Goal: Transaction & Acquisition: Purchase product/service

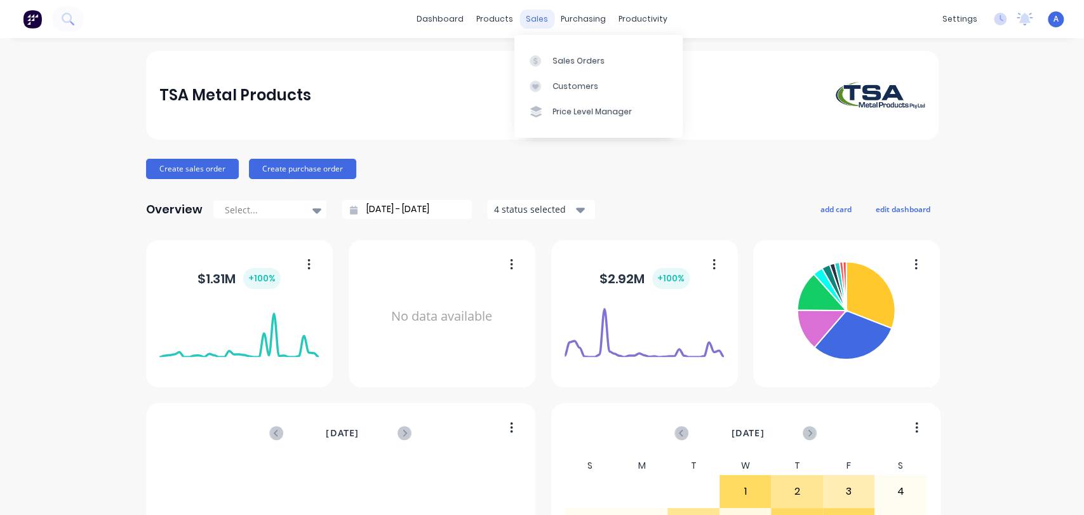
click at [532, 22] on div "sales" at bounding box center [537, 19] width 35 height 19
click at [576, 55] on div "Sales Orders" at bounding box center [579, 60] width 52 height 11
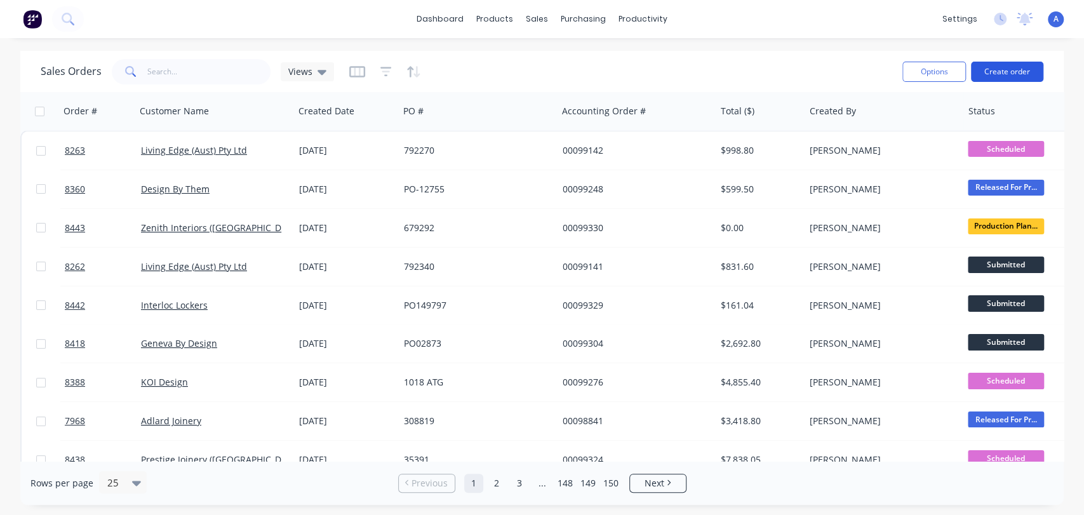
click at [1005, 65] on button "Create order" at bounding box center [1007, 72] width 72 height 20
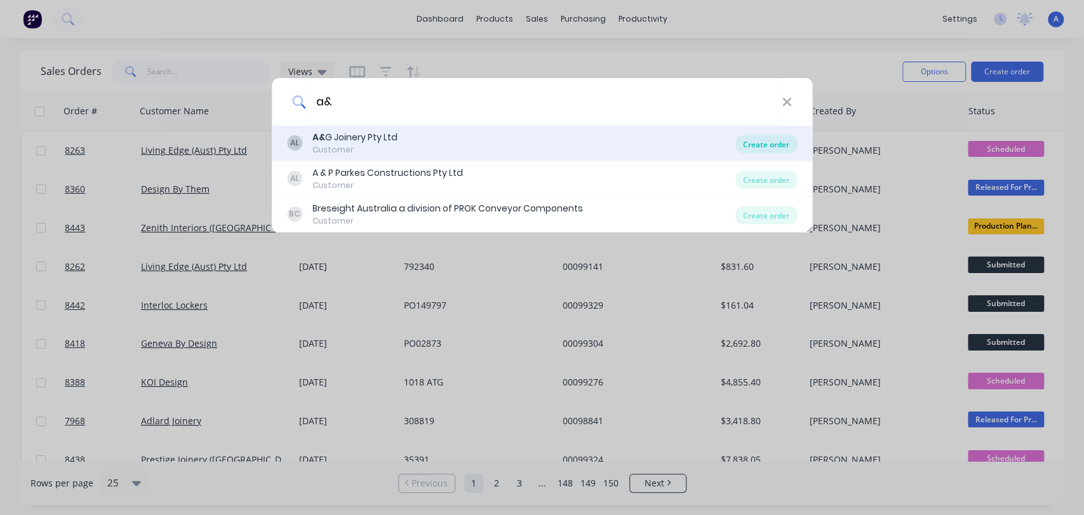
type input "a&"
click at [777, 140] on div "Create order" at bounding box center [766, 144] width 62 height 18
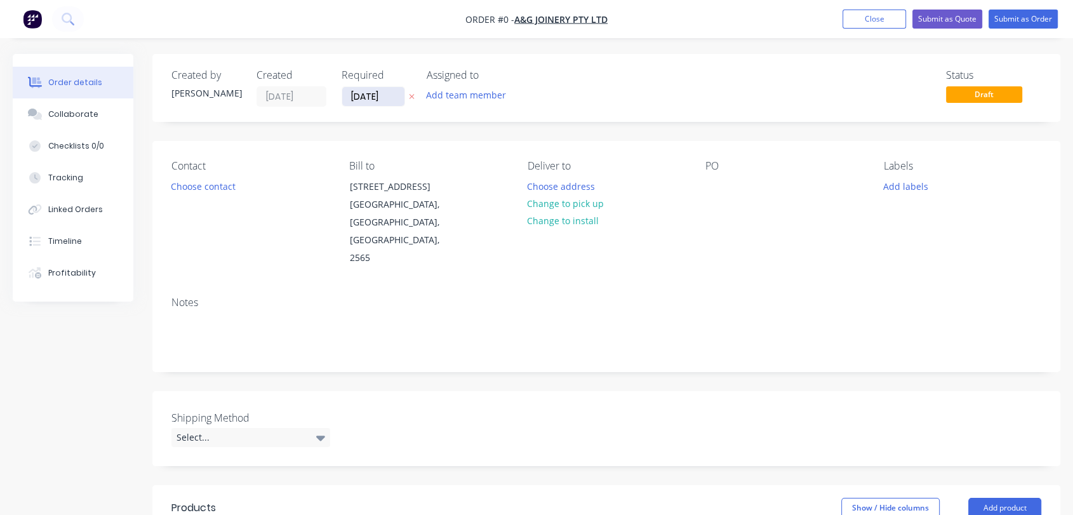
click at [386, 95] on input "[DATE]" at bounding box center [373, 96] width 62 height 19
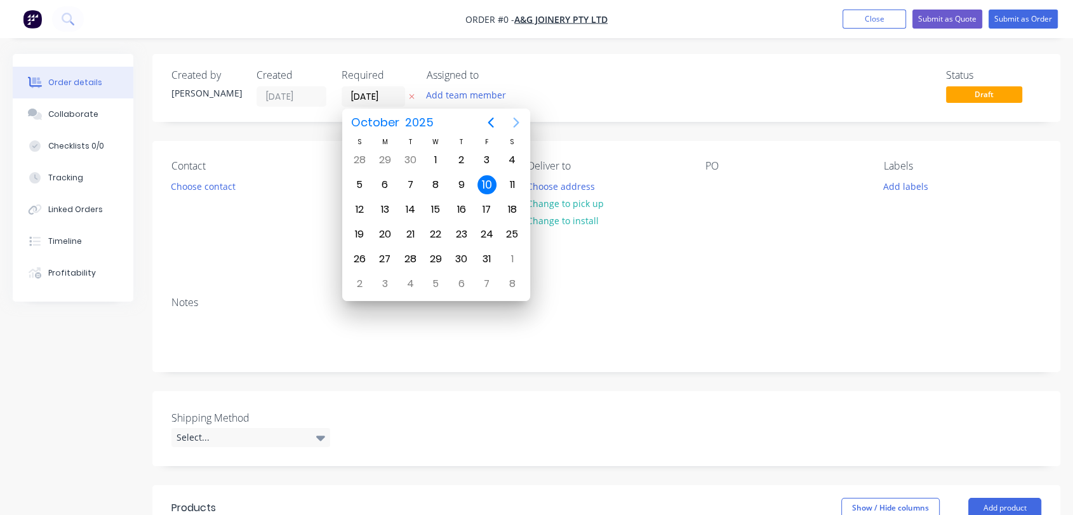
click at [510, 121] on icon "Next page" at bounding box center [516, 122] width 15 height 15
click at [438, 253] on div "31" at bounding box center [435, 259] width 19 height 19
type input "[DATE]"
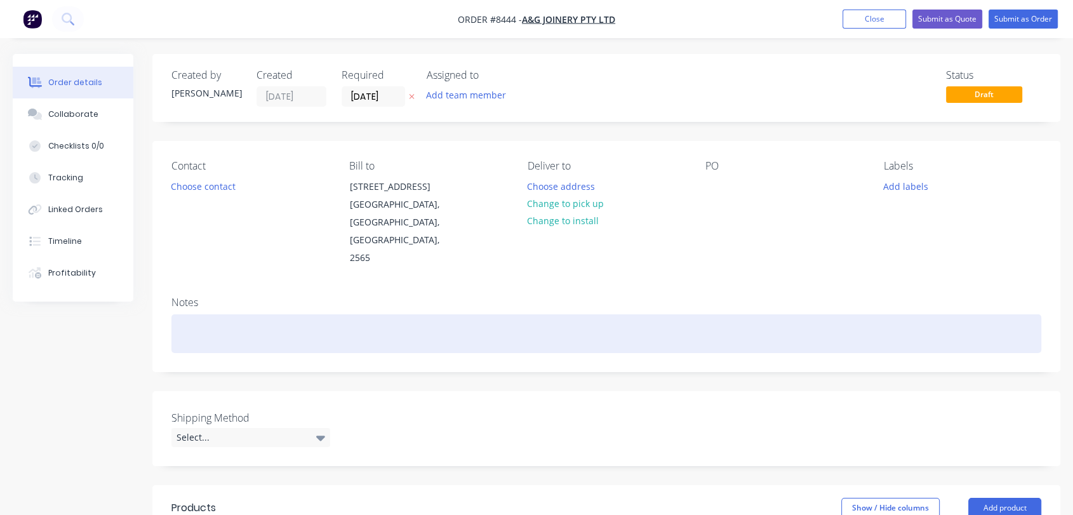
click at [241, 314] on div at bounding box center [606, 333] width 870 height 39
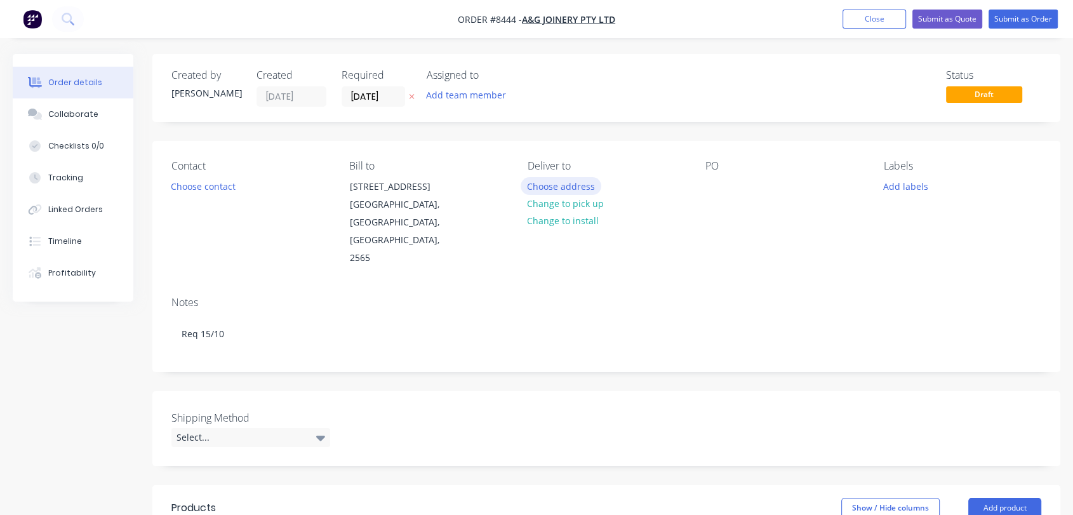
click at [572, 179] on button "Choose address" at bounding box center [561, 185] width 81 height 17
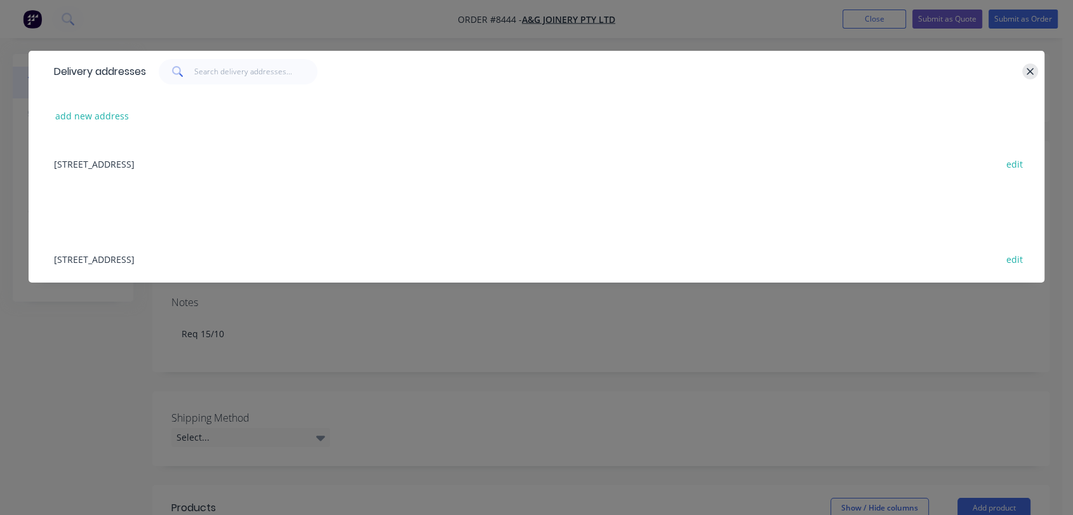
click at [1027, 68] on icon "button" at bounding box center [1030, 71] width 7 height 7
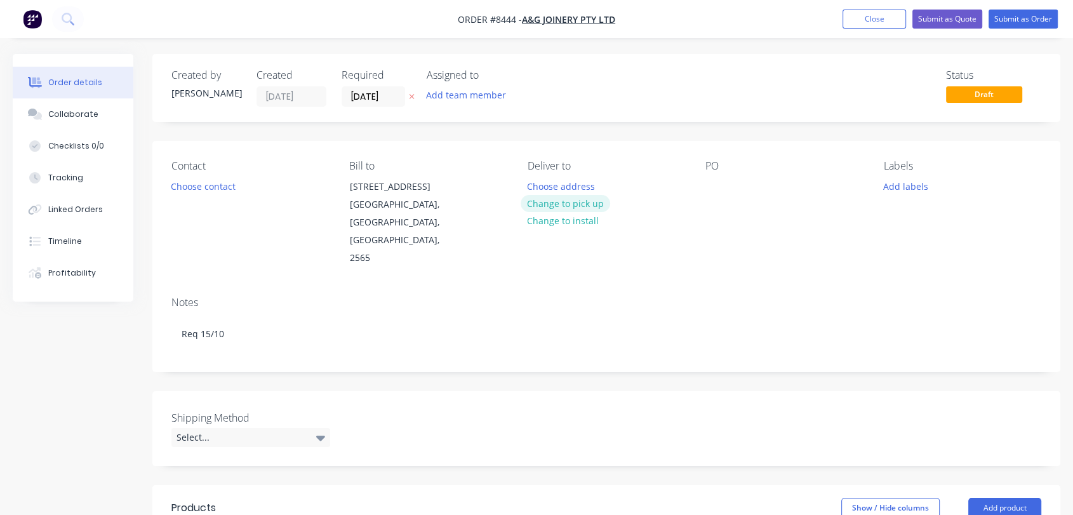
click at [571, 199] on button "Change to pick up" at bounding box center [566, 203] width 90 height 17
click at [716, 185] on div at bounding box center [716, 186] width 20 height 18
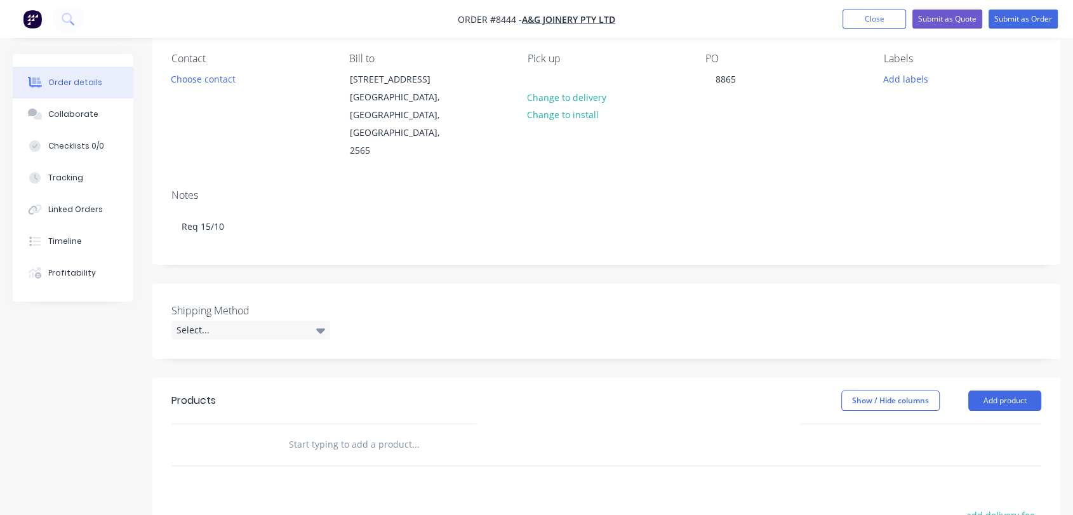
scroll to position [141, 0]
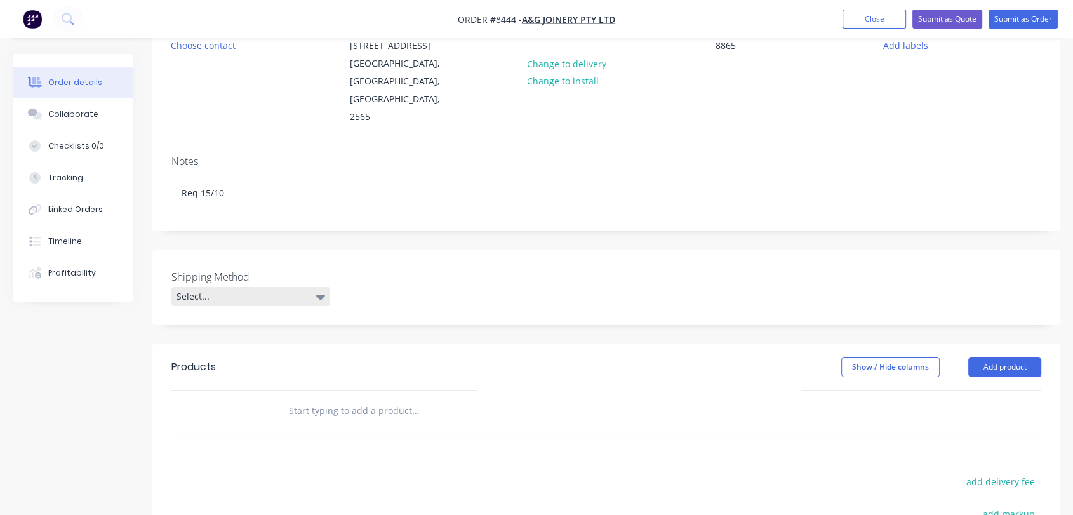
click at [248, 287] on div "Select..." at bounding box center [250, 296] width 159 height 19
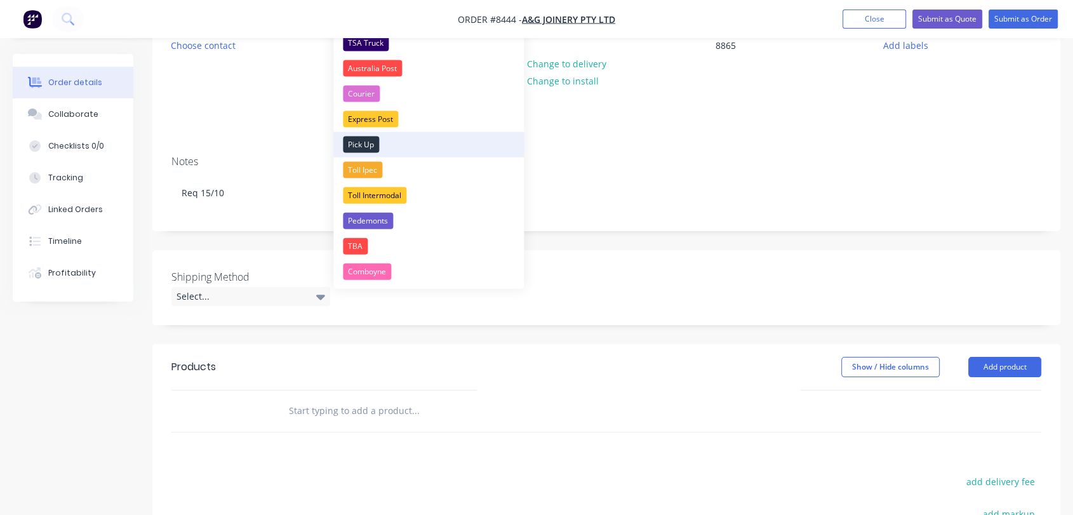
click at [356, 139] on div "Pick Up" at bounding box center [361, 145] width 36 height 17
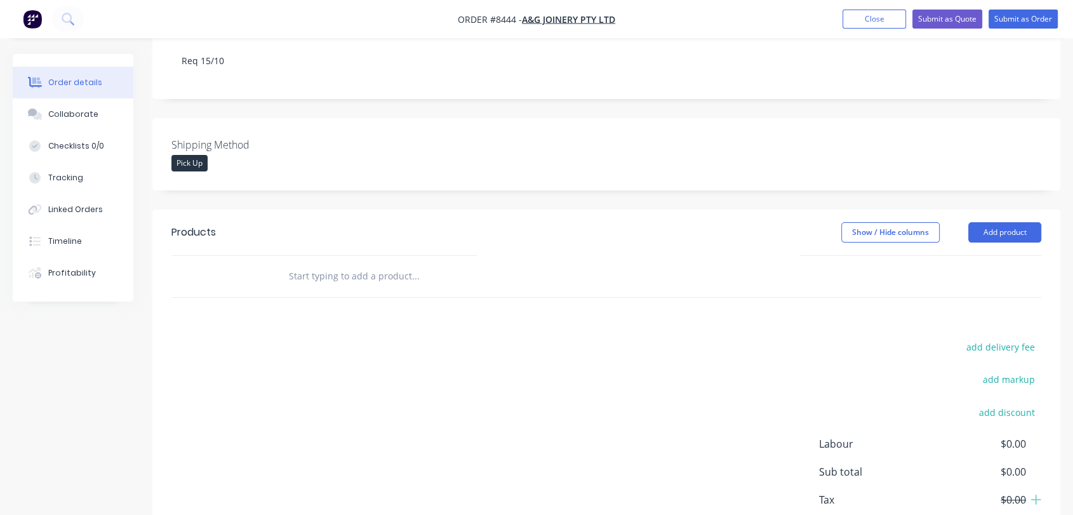
scroll to position [282, 0]
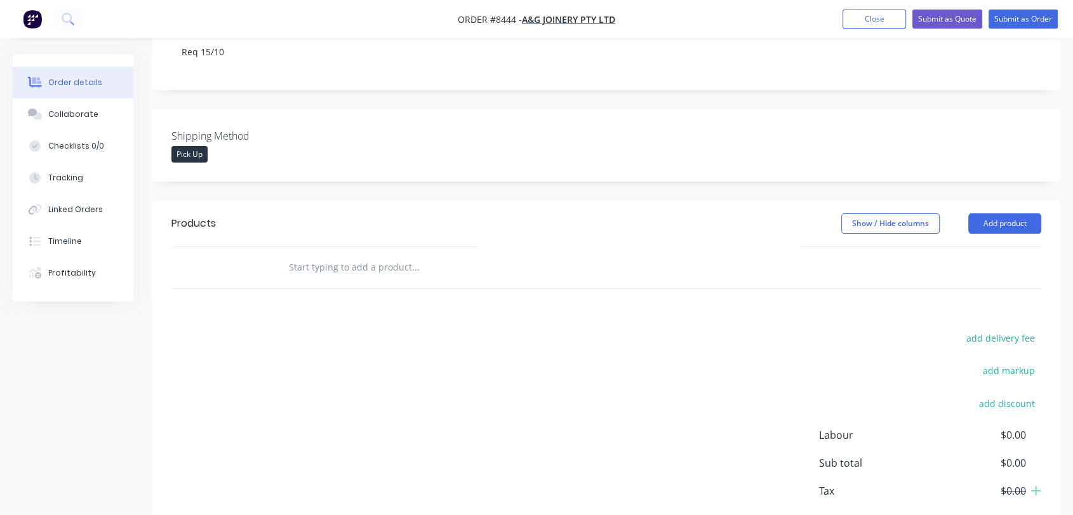
click at [388, 255] on input "text" at bounding box center [415, 267] width 254 height 25
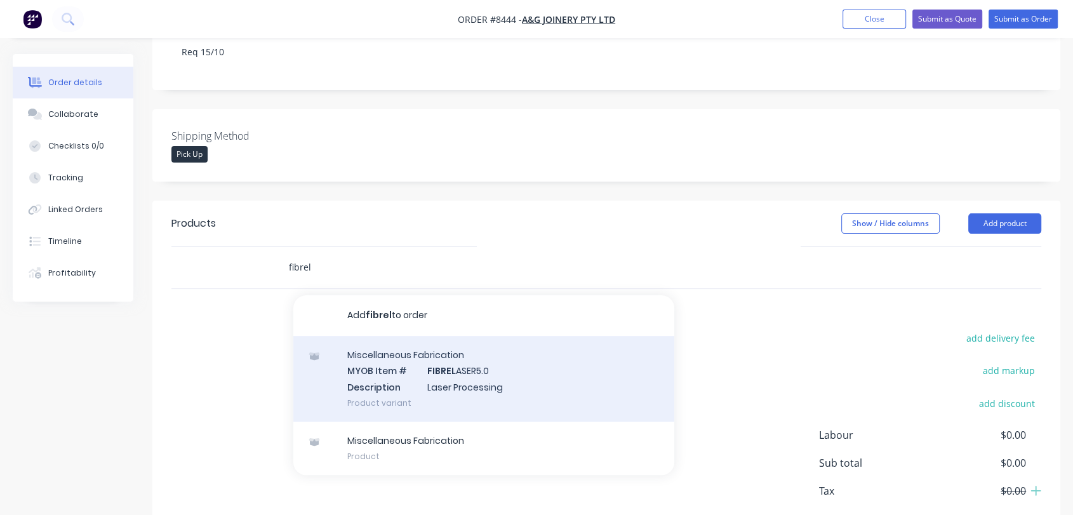
type input "fibrel"
click at [472, 337] on div "Miscellaneous Fabrication MYOB Item # FIBREL ASER5.0 Description Laser Processi…" at bounding box center [483, 379] width 381 height 86
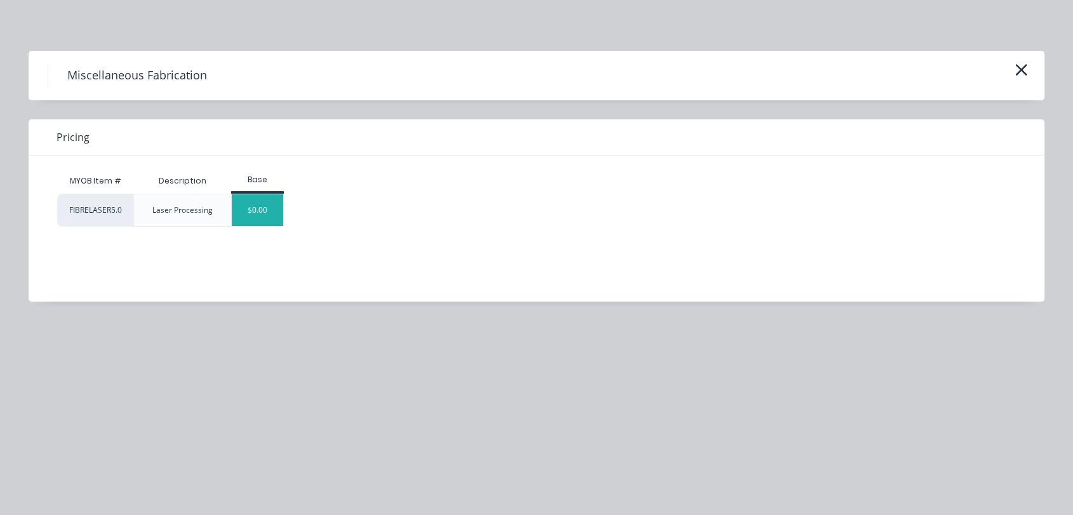
click at [258, 215] on div "$0.00" at bounding box center [257, 210] width 51 height 32
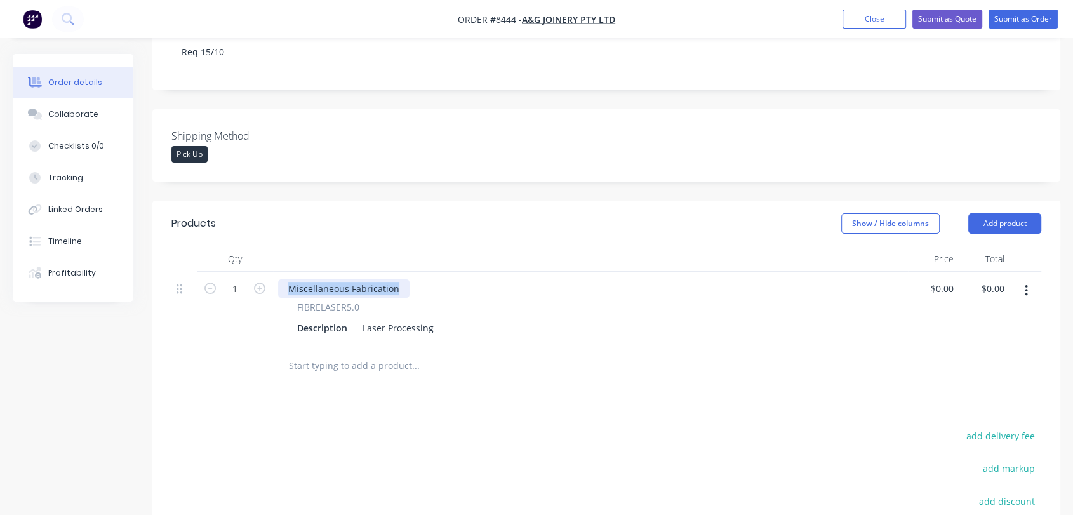
drag, startPoint x: 400, startPoint y: 252, endPoint x: 272, endPoint y: 252, distance: 127.7
click at [273, 272] on div "Miscellaneous Fabrication FIBRELASER5.0 Description Laser Processing" at bounding box center [590, 309] width 635 height 74
click at [260, 283] on icon "button" at bounding box center [259, 288] width 11 height 11
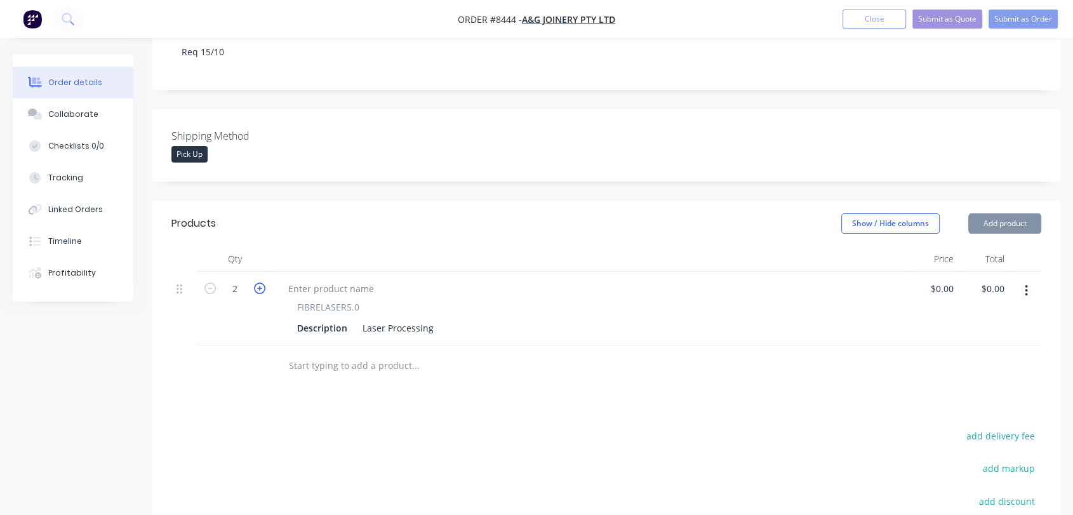
click at [260, 283] on icon "button" at bounding box center [259, 288] width 11 height 11
type input "3"
drag, startPoint x: 1026, startPoint y: 255, endPoint x: 1020, endPoint y: 264, distance: 10.4
click at [1026, 284] on icon "button" at bounding box center [1026, 291] width 3 height 14
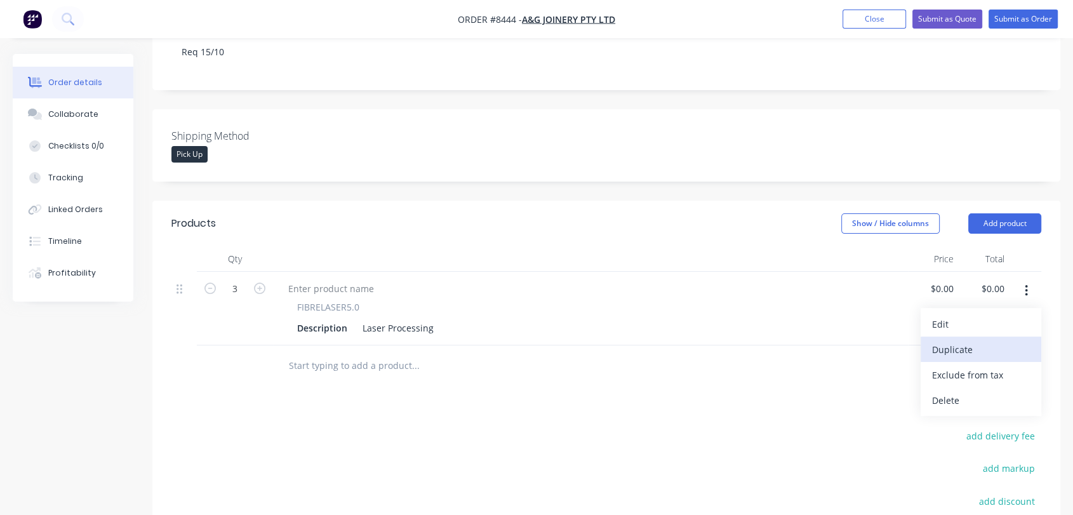
click at [976, 340] on div "Duplicate" at bounding box center [981, 349] width 98 height 18
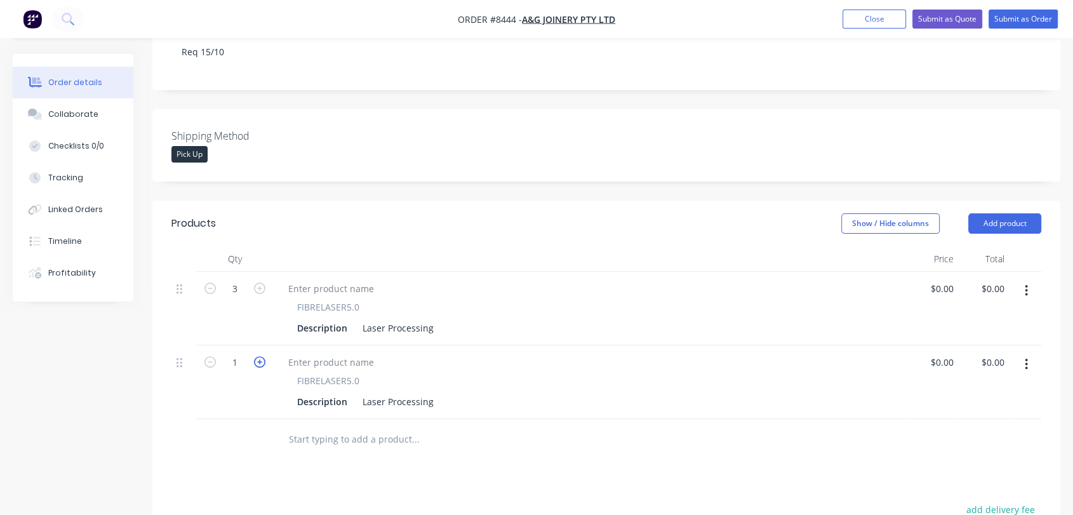
click at [255, 356] on icon "button" at bounding box center [259, 361] width 11 height 11
type input "3"
drag, startPoint x: 360, startPoint y: 286, endPoint x: 469, endPoint y: 298, distance: 109.2
click at [469, 319] on div "Description Laser Processing" at bounding box center [588, 328] width 592 height 18
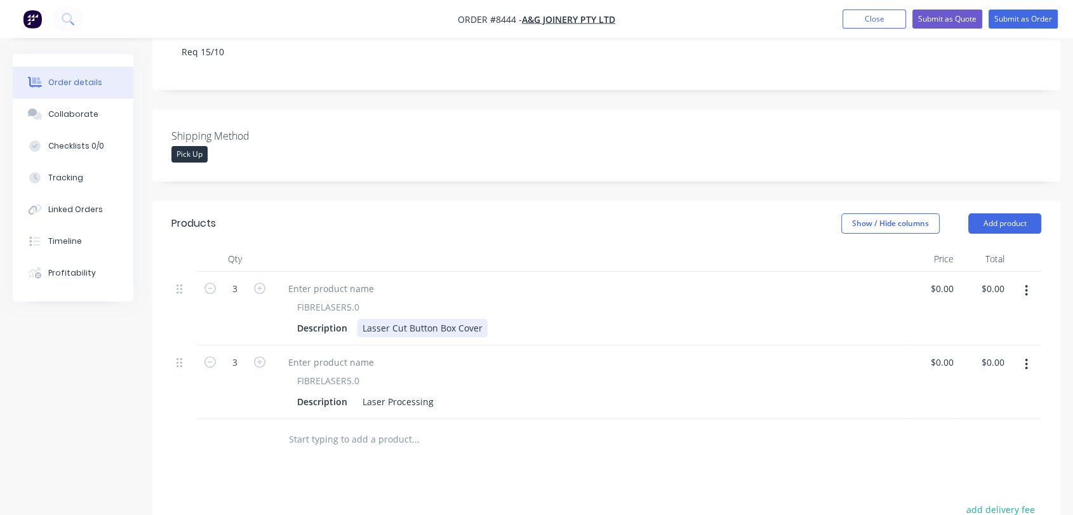
click at [376, 319] on div "Lasser Cut Button Box Cover" at bounding box center [423, 328] width 130 height 18
click at [478, 319] on div "Laser Cut Button Box Cover" at bounding box center [421, 328] width 126 height 18
type input "$0.00"
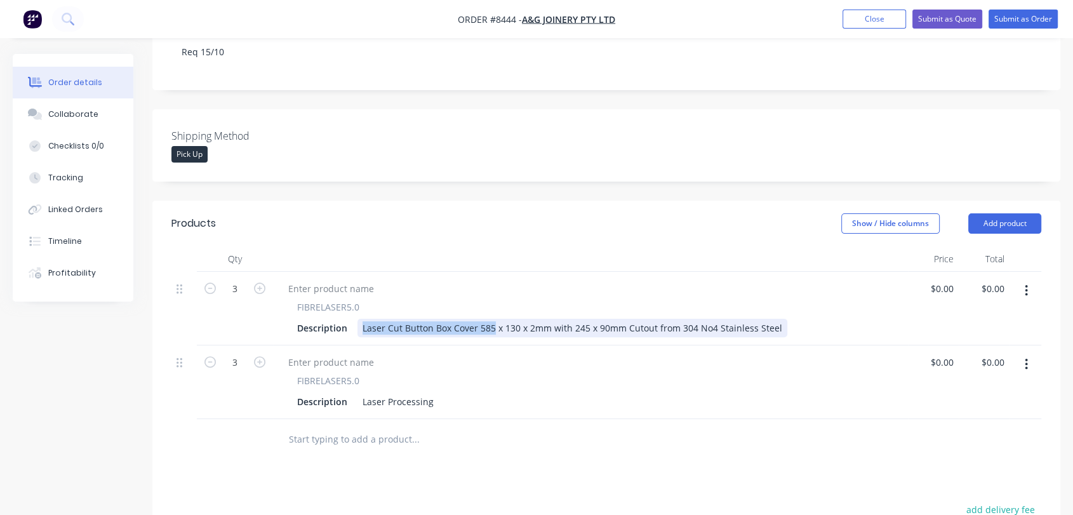
drag, startPoint x: 359, startPoint y: 291, endPoint x: 752, endPoint y: 288, distance: 393.2
click at [750, 319] on div "Laser Cut Button Box Cover 585 x 130 x 2mm with 245 x 90mm Cutout from 304 No4 …" at bounding box center [573, 328] width 430 height 18
click at [769, 319] on div "Laser Cut Button Box Cover 585 x 130 x 2mm with 245 x 90mm Cutout from 304 No4 …" at bounding box center [573, 328] width 430 height 18
drag, startPoint x: 774, startPoint y: 291, endPoint x: 359, endPoint y: 283, distance: 414.2
click at [359, 319] on div "Laser Cut Button Box Cover 585 x 130 x 2mm with 245 x 90mm Cutout from 304 No4 …" at bounding box center [573, 328] width 430 height 18
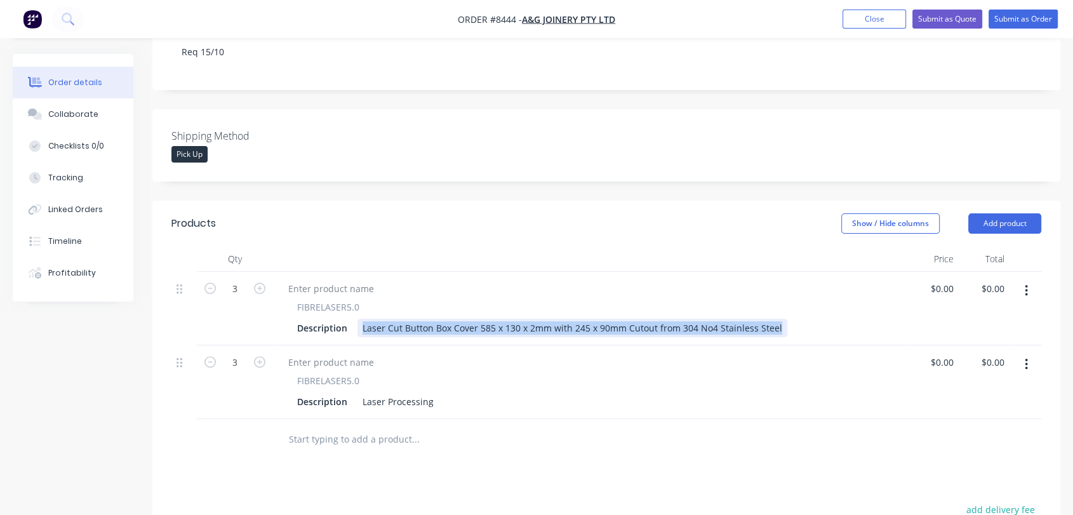
copy div "Laser Cut Button Box Cover 585 x 130 x 2mm with 245 x 90mm Cutout from 304 No4 …"
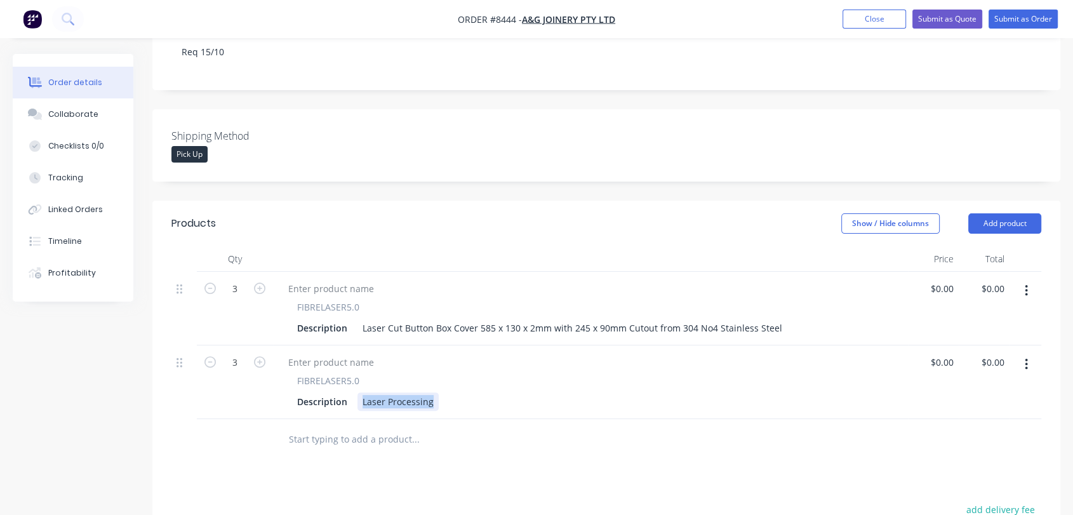
drag, startPoint x: 359, startPoint y: 364, endPoint x: 438, endPoint y: 380, distance: 81.0
click at [438, 380] on div "FIBRELASER5.0 Description Laser Processing" at bounding box center [590, 383] width 635 height 74
paste div
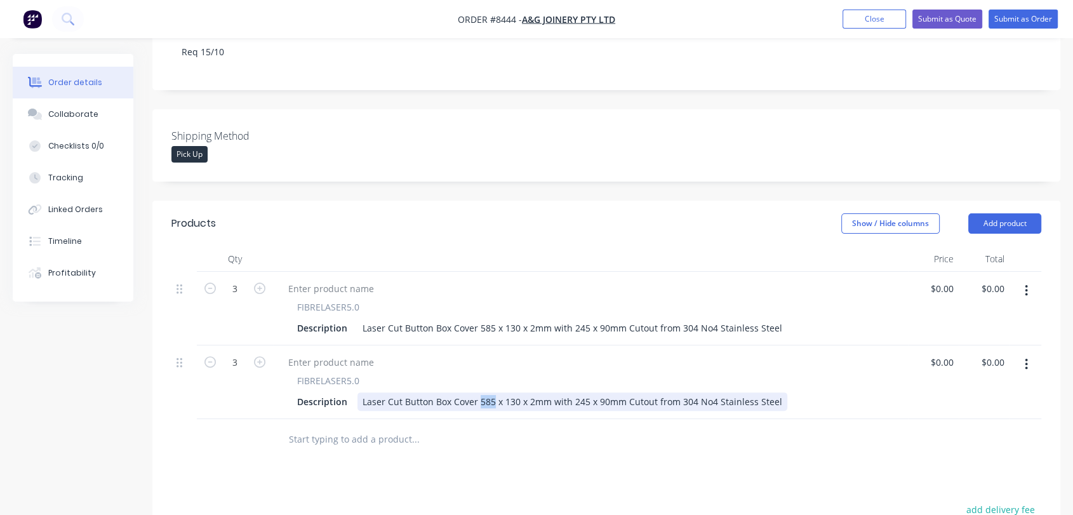
drag, startPoint x: 493, startPoint y: 363, endPoint x: 503, endPoint y: 440, distance: 76.9
click at [478, 393] on div "Laser Cut Button Box Cover 585 x 130 x 2mm with 245 x 90mm Cutout from 304 No4 …" at bounding box center [573, 402] width 430 height 18
click at [511, 393] on div "Laser Cut Button Box Cover 290 x 130 x 2mm with 245 x 90mm Cutout from 304 No4 …" at bounding box center [573, 402] width 430 height 18
drag, startPoint x: 652, startPoint y: 366, endPoint x: 572, endPoint y: 364, distance: 79.4
click at [572, 393] on div "Laser Cut Button Box Cover 290 x 110 x 2mm with 245 x 90mm Cutout from 304 No4 …" at bounding box center [573, 402] width 430 height 18
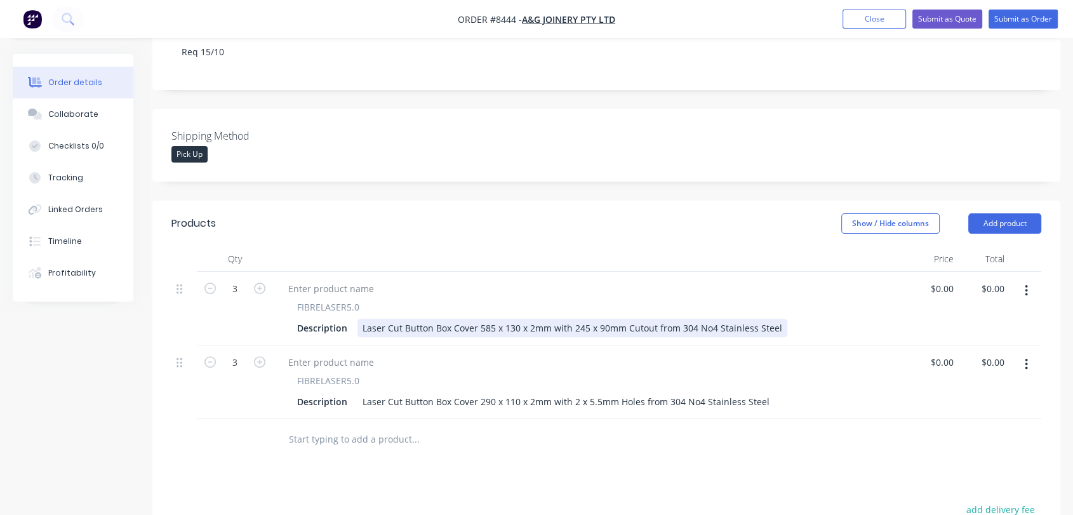
click at [774, 319] on div "Laser Cut Button Box Cover 585 x 130 x 2mm with 245 x 90mm Cutout from 304 No4 …" at bounding box center [573, 328] width 430 height 18
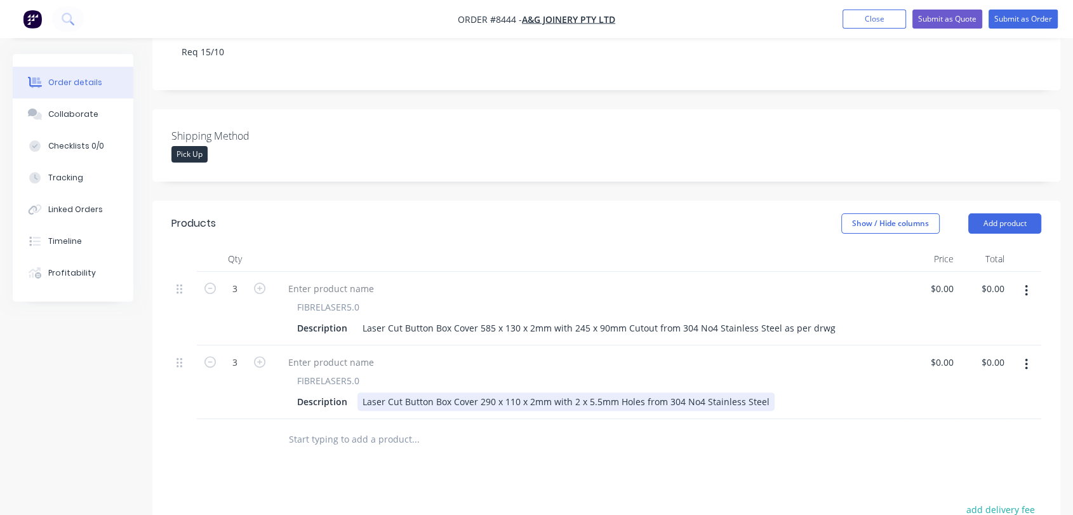
click at [763, 393] on div "Laser Cut Button Box Cover 290 x 110 x 2mm with 2 x 5.5mm Holes from 304 No4 St…" at bounding box center [566, 402] width 417 height 18
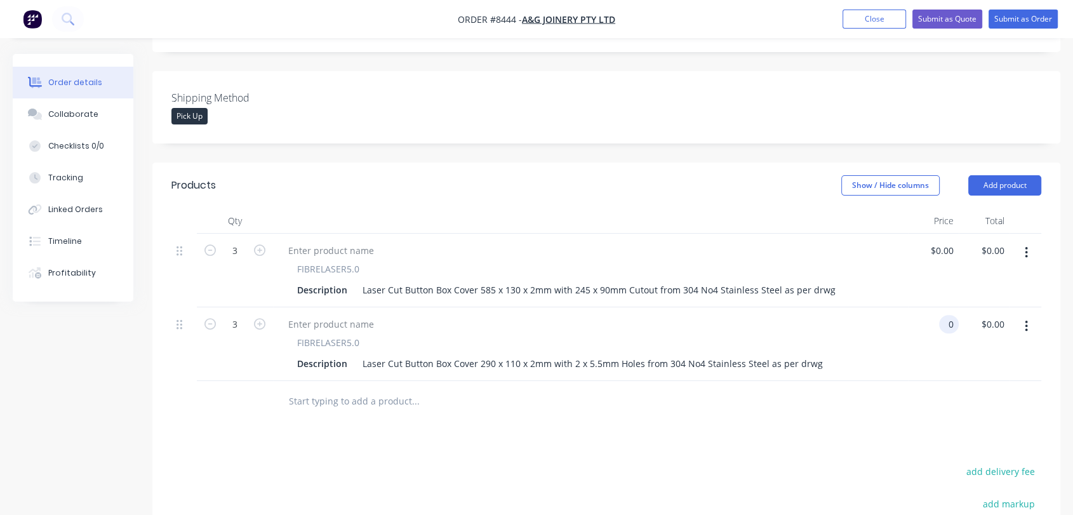
scroll to position [423, 0]
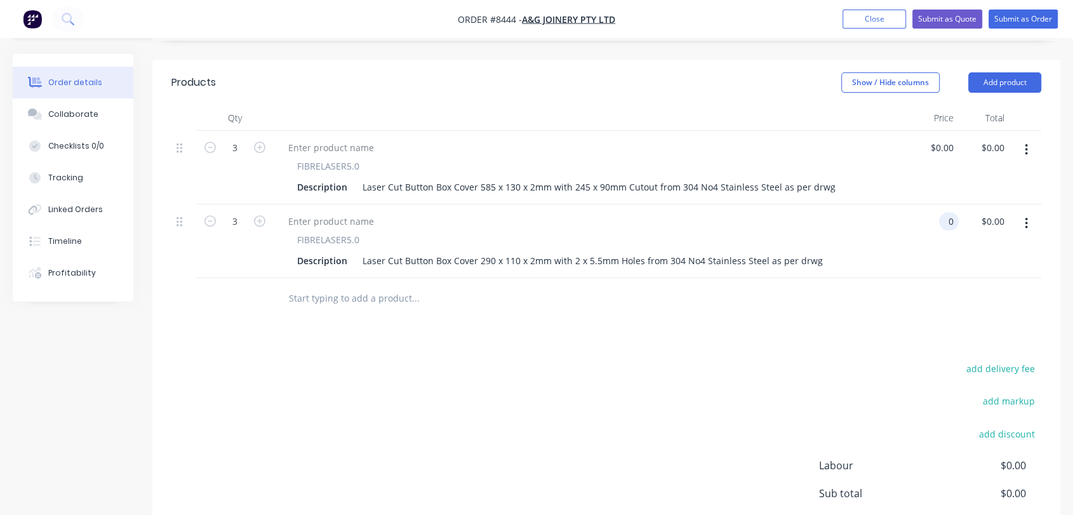
type input "$0.00"
click at [351, 286] on input "text" at bounding box center [415, 298] width 254 height 25
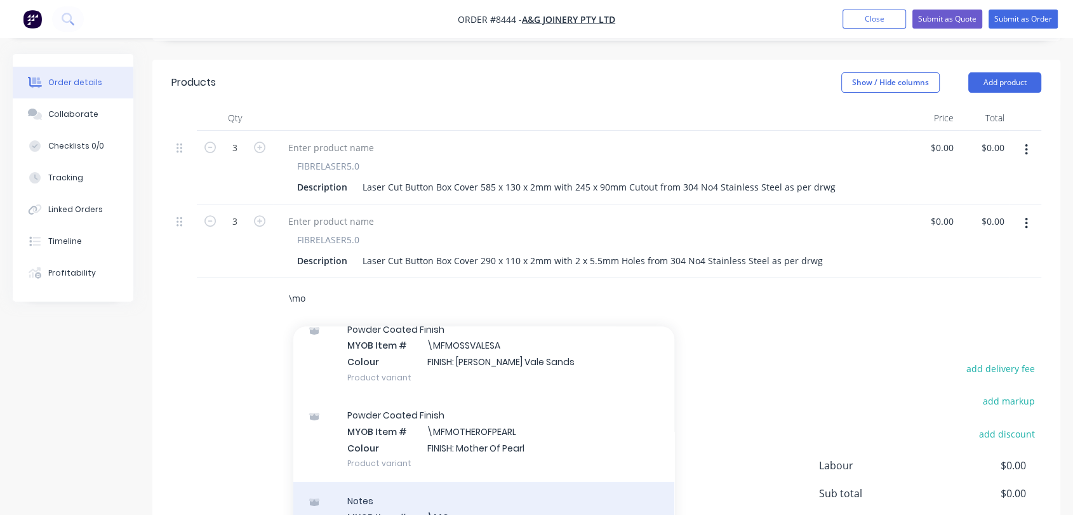
scroll to position [141, 0]
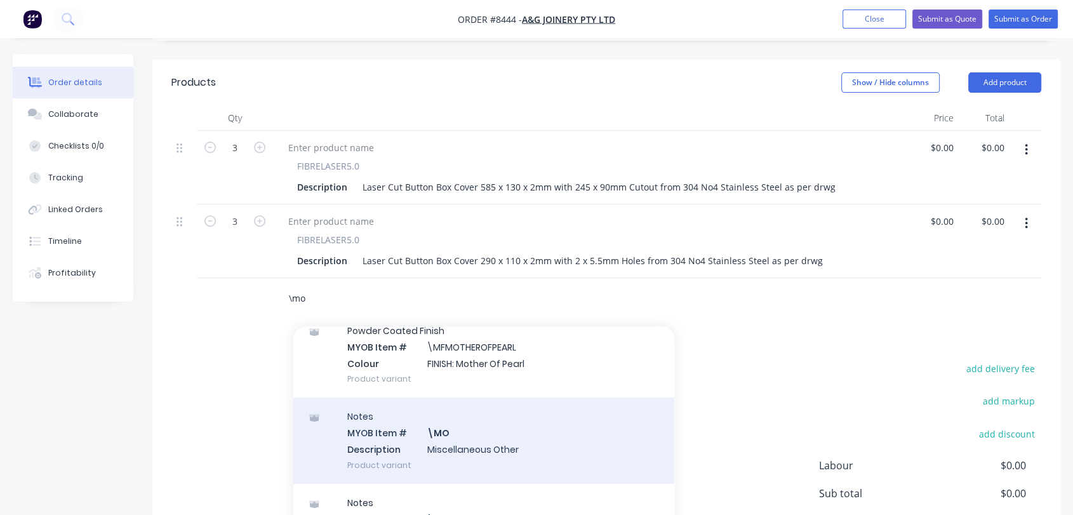
type input "\mo"
click at [481, 398] on div "Notes MYOB Item # \MO Description Miscellaneous Other Product variant" at bounding box center [483, 441] width 381 height 86
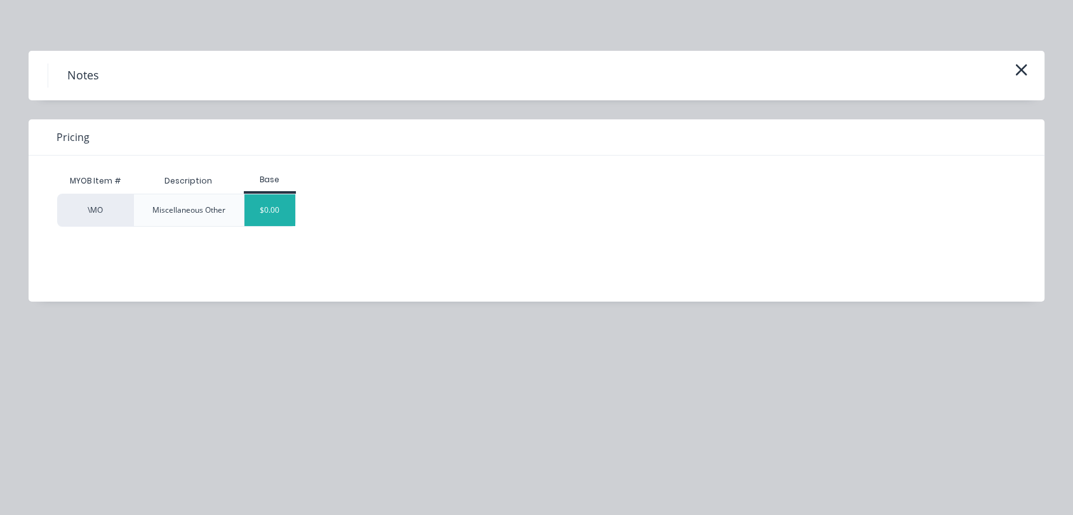
click at [274, 206] on div "$0.00" at bounding box center [270, 210] width 51 height 32
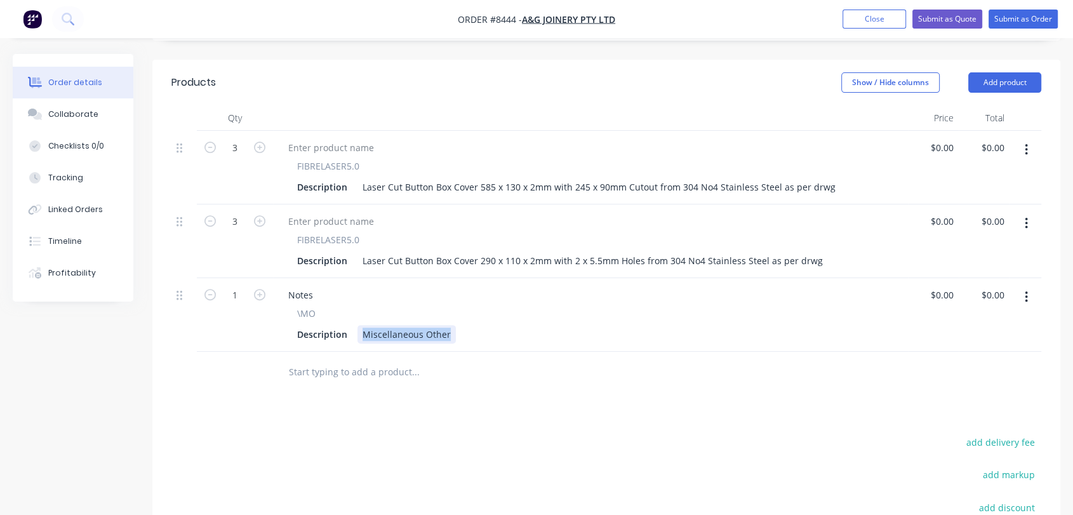
drag, startPoint x: 363, startPoint y: 295, endPoint x: 501, endPoint y: 301, distance: 138.0
click at [501, 325] on div "Description Miscellaneous Other" at bounding box center [588, 334] width 592 height 18
type input "$0.00"
drag, startPoint x: 452, startPoint y: 300, endPoint x: 495, endPoint y: 363, distance: 75.9
click at [495, 363] on div "Products Show / Hide columns Add product Qty Price Total 3 FIBRELASER5.0 Descri…" at bounding box center [606, 365] width 908 height 610
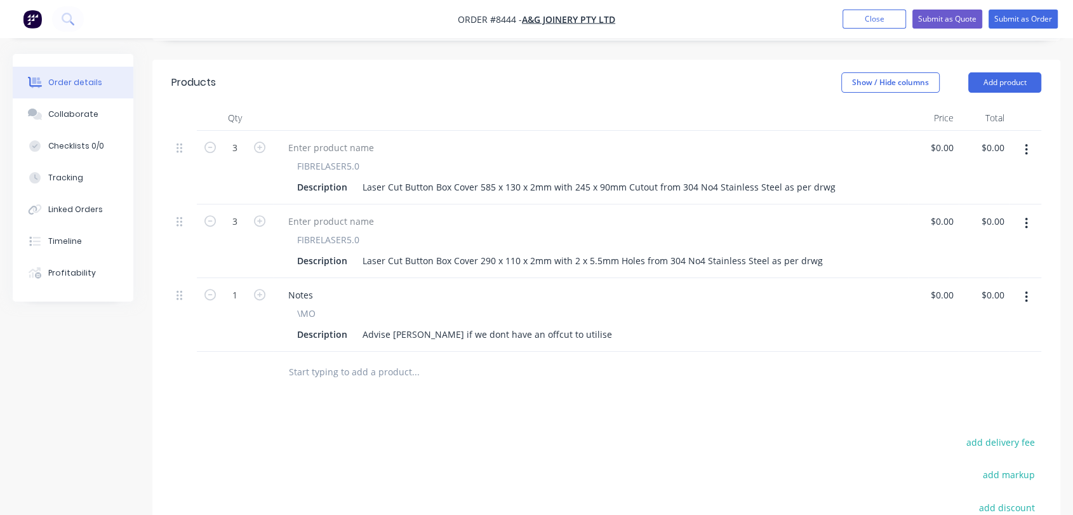
click at [330, 359] on input "text" at bounding box center [415, 371] width 254 height 25
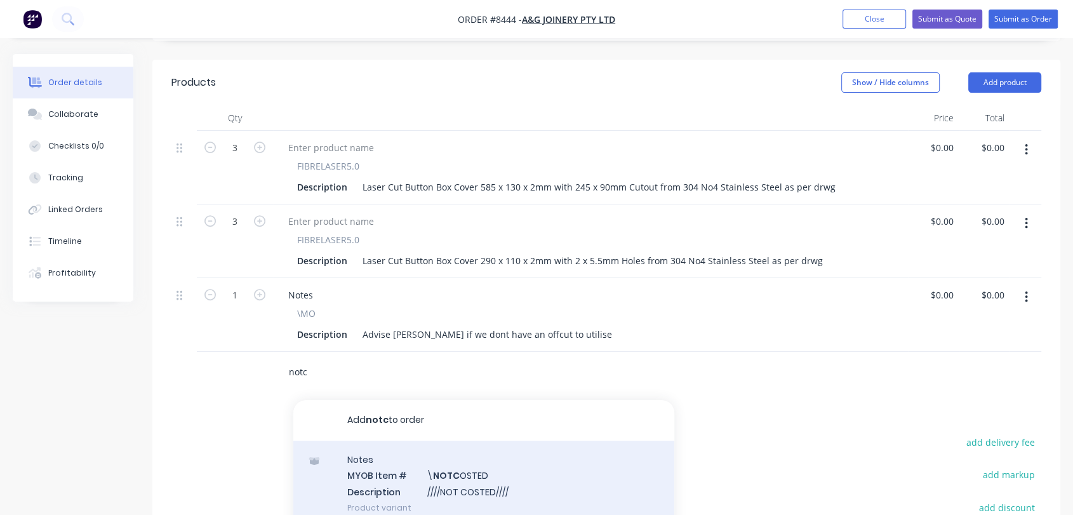
type input "notc"
click at [500, 448] on div "Notes MYOB Item # \ NOTC OSTED Description ////NOT COSTED//// Product variant" at bounding box center [483, 484] width 381 height 86
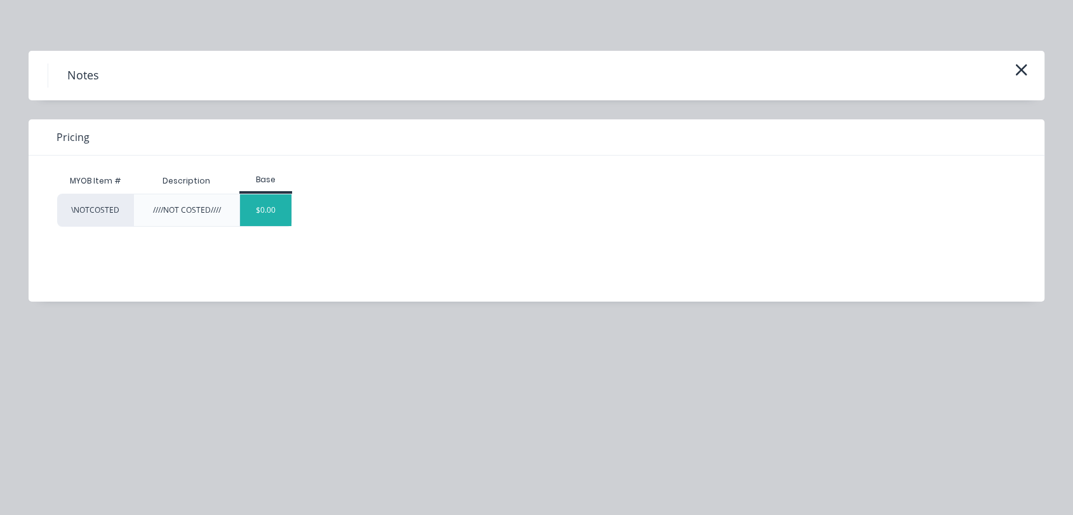
click at [286, 217] on div "$0.00" at bounding box center [265, 210] width 51 height 32
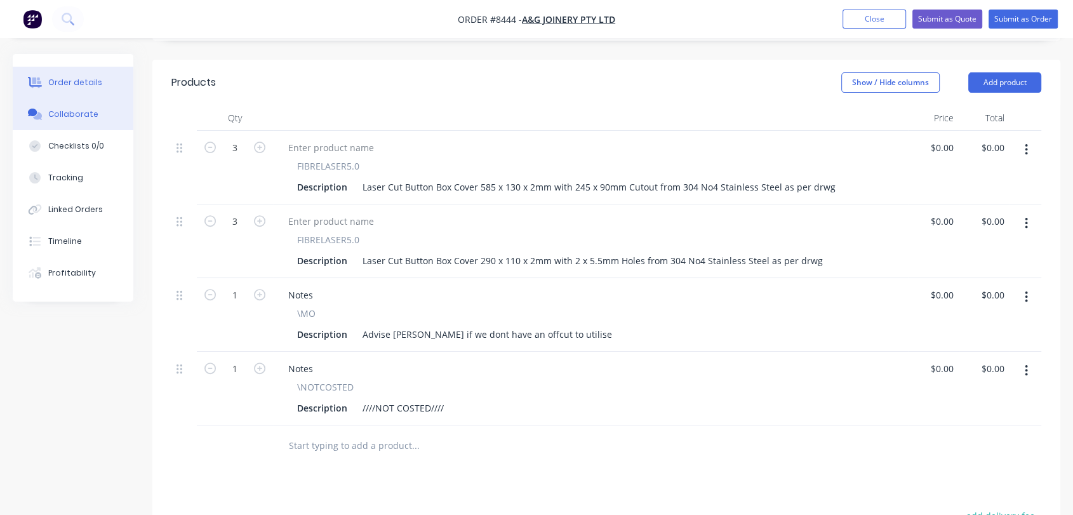
click at [99, 109] on button "Collaborate" at bounding box center [73, 114] width 121 height 32
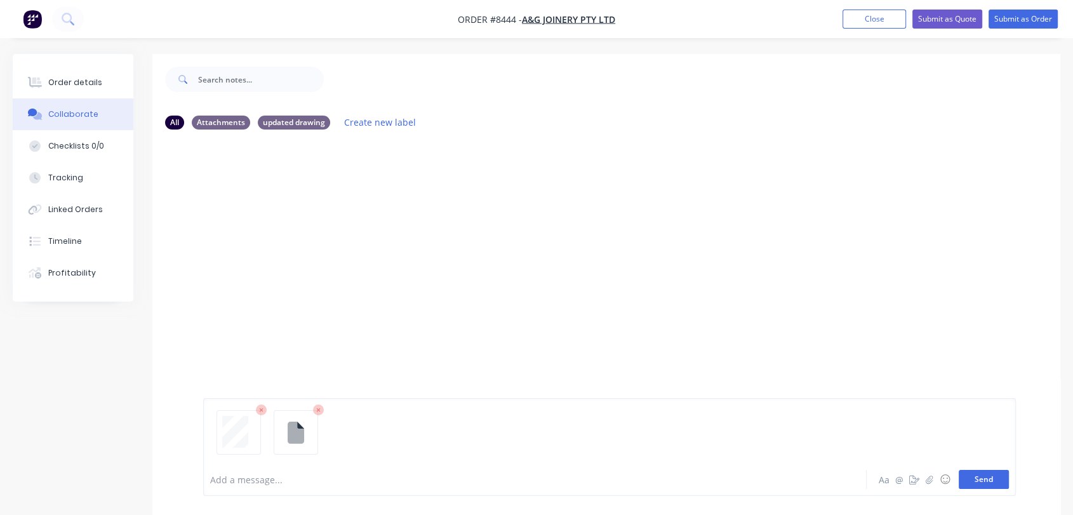
click at [981, 481] on button "Send" at bounding box center [984, 479] width 50 height 19
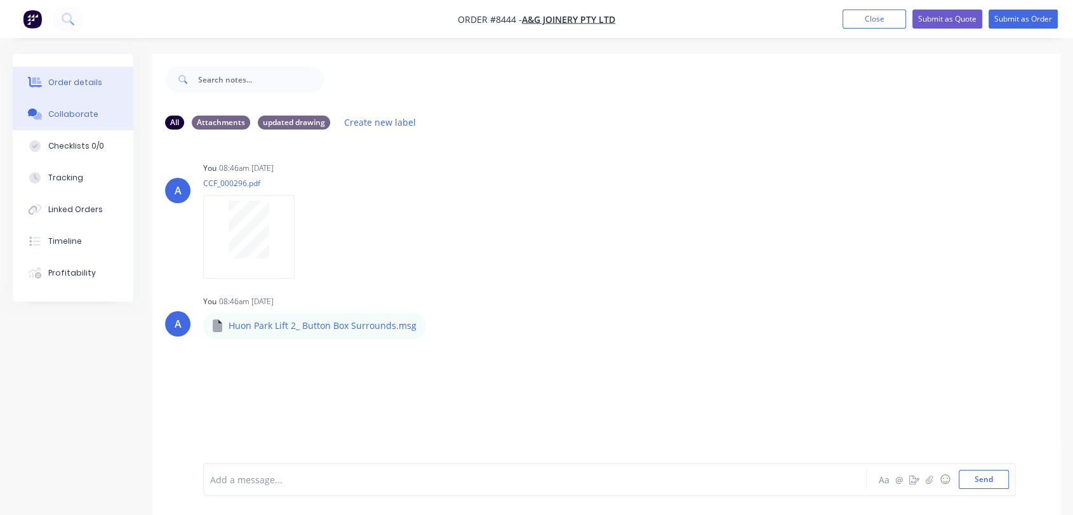
click at [88, 77] on div "Order details" at bounding box center [75, 82] width 54 height 11
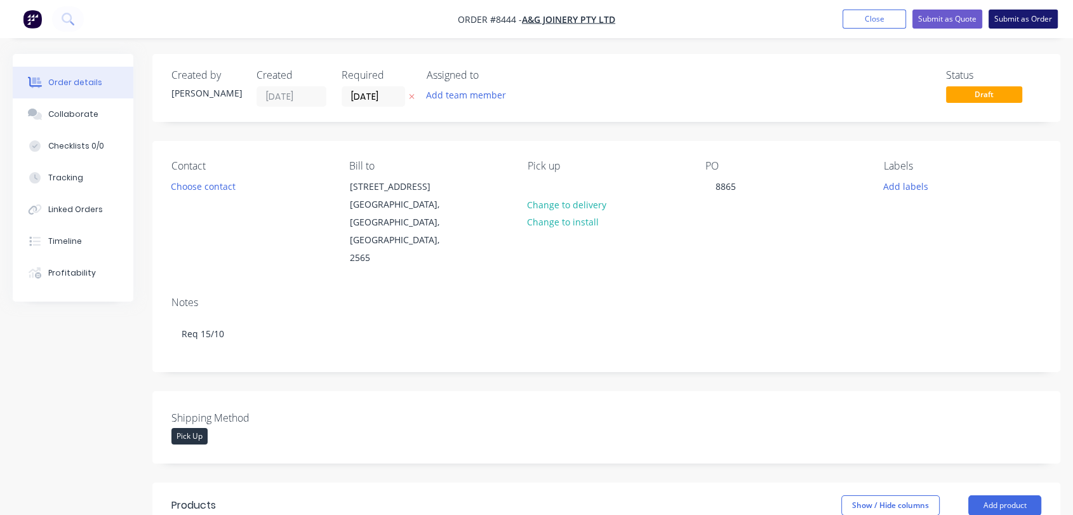
click at [1012, 17] on button "Submit as Order" at bounding box center [1023, 19] width 69 height 19
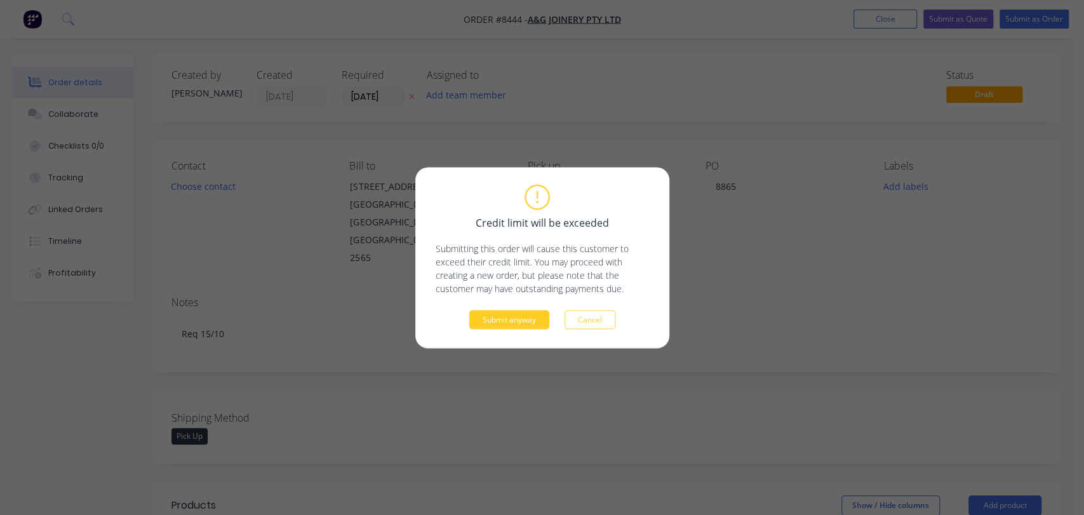
click at [504, 316] on button "Submit anyway" at bounding box center [509, 319] width 80 height 19
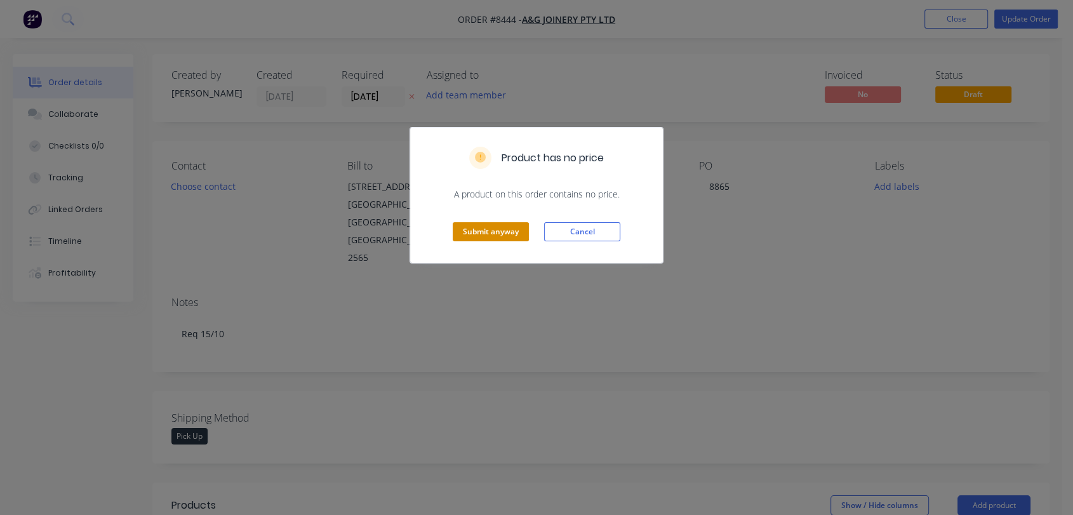
click at [517, 227] on button "Submit anyway" at bounding box center [491, 231] width 76 height 19
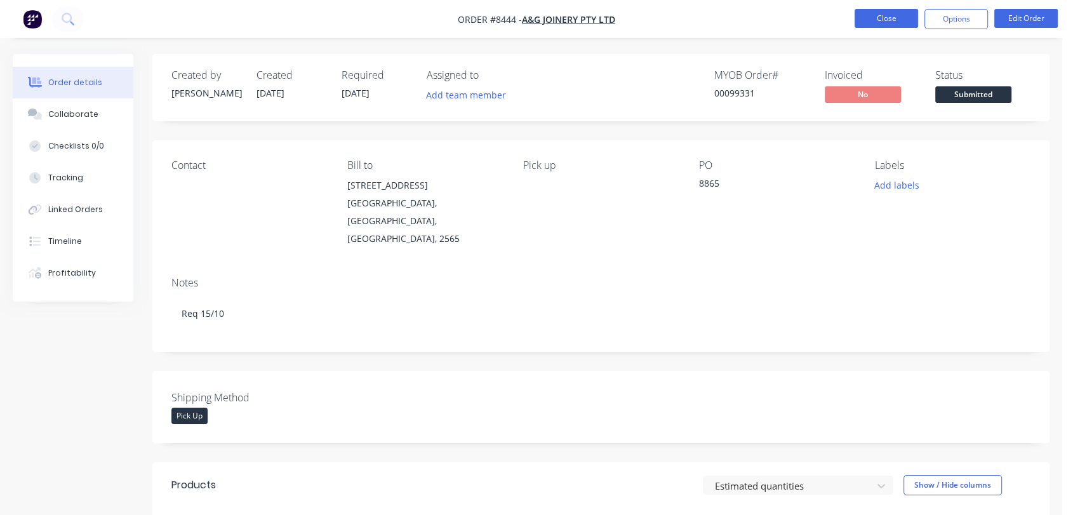
click at [886, 12] on button "Close" at bounding box center [887, 18] width 64 height 19
